Goal: Information Seeking & Learning: Learn about a topic

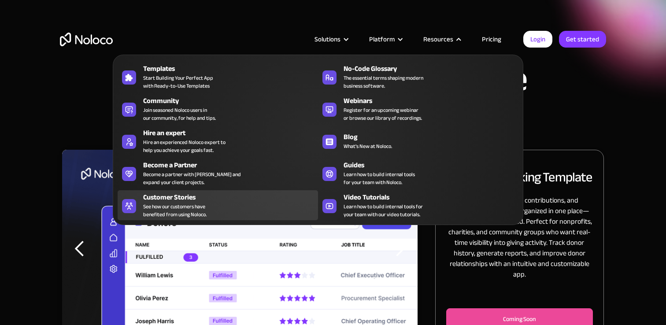
click at [223, 200] on div "Customer Stories" at bounding box center [232, 197] width 179 height 11
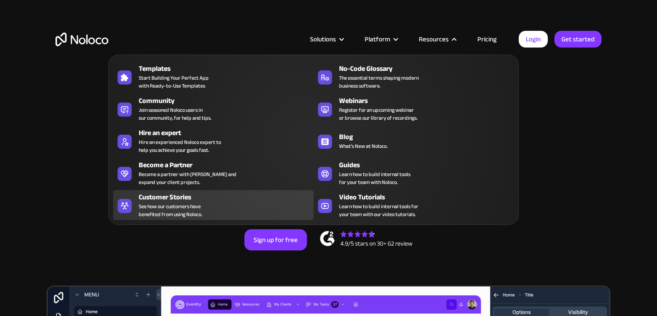
click at [194, 194] on div "Customer Stories" at bounding box center [228, 197] width 179 height 11
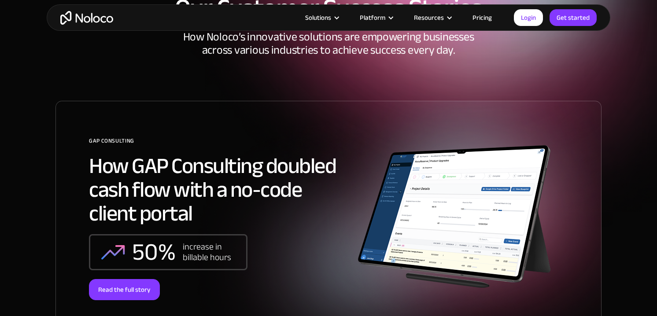
scroll to position [93, 0]
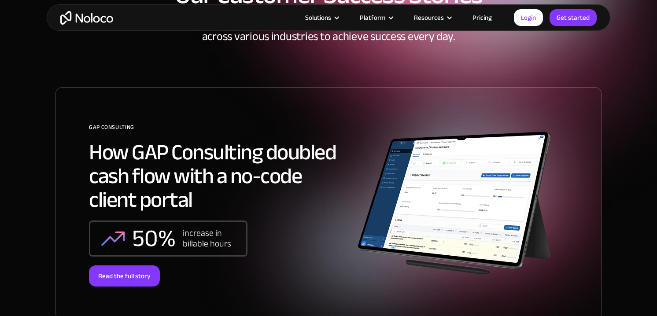
click at [197, 202] on h2 "How GAP Consulting doubled cash flow with a no-code client portal" at bounding box center [219, 175] width 260 height 71
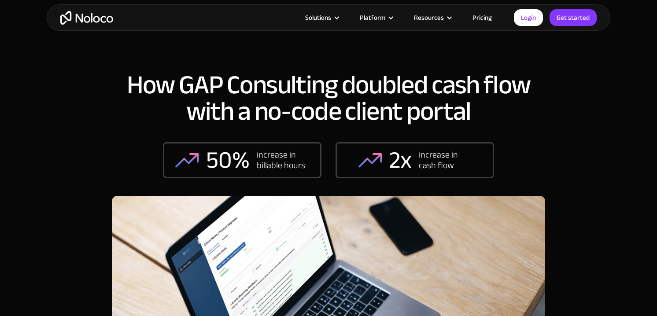
scroll to position [4, 0]
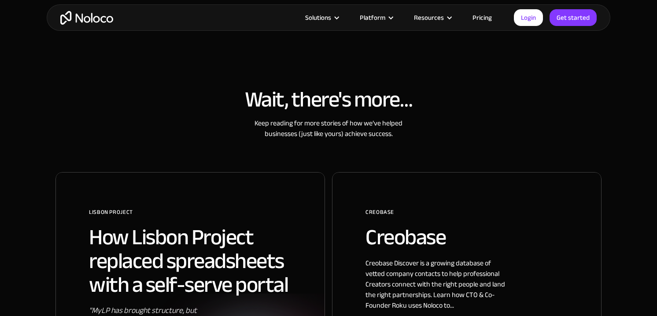
scroll to position [412, 0]
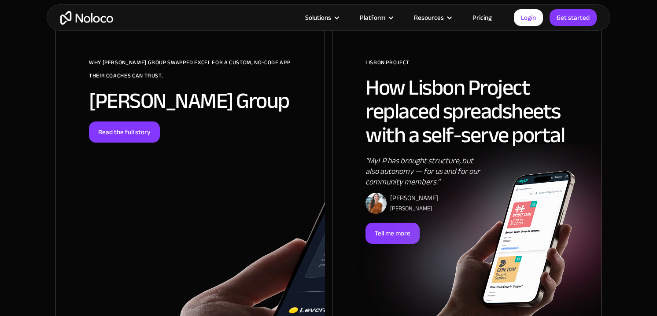
scroll to position [564, 0]
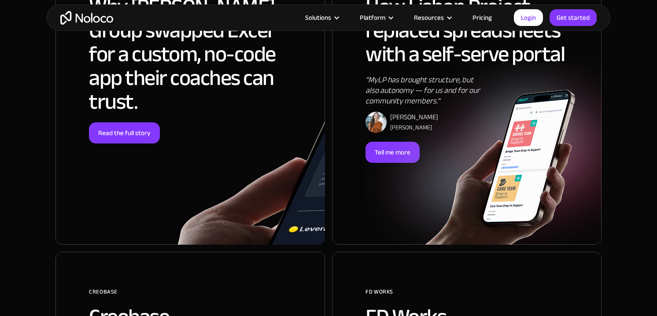
scroll to position [645, 0]
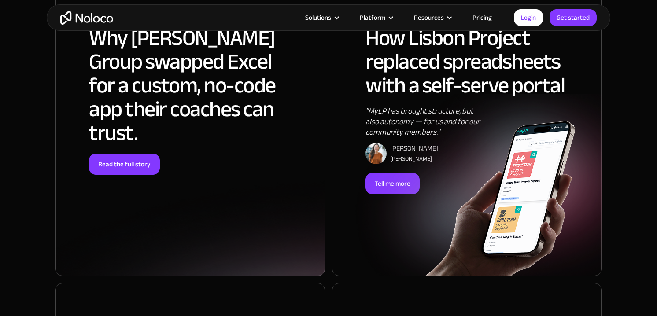
scroll to position [612, 0]
